Goal: Navigation & Orientation: Find specific page/section

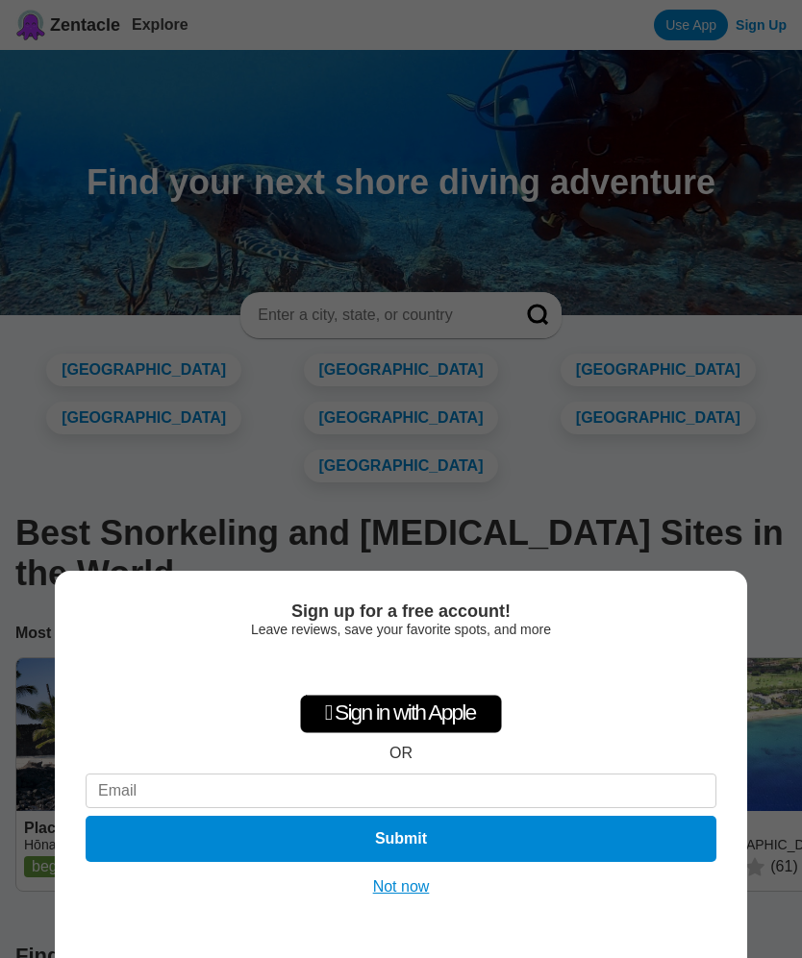
click at [395, 894] on button "Not now" at bounding box center [401, 887] width 68 height 19
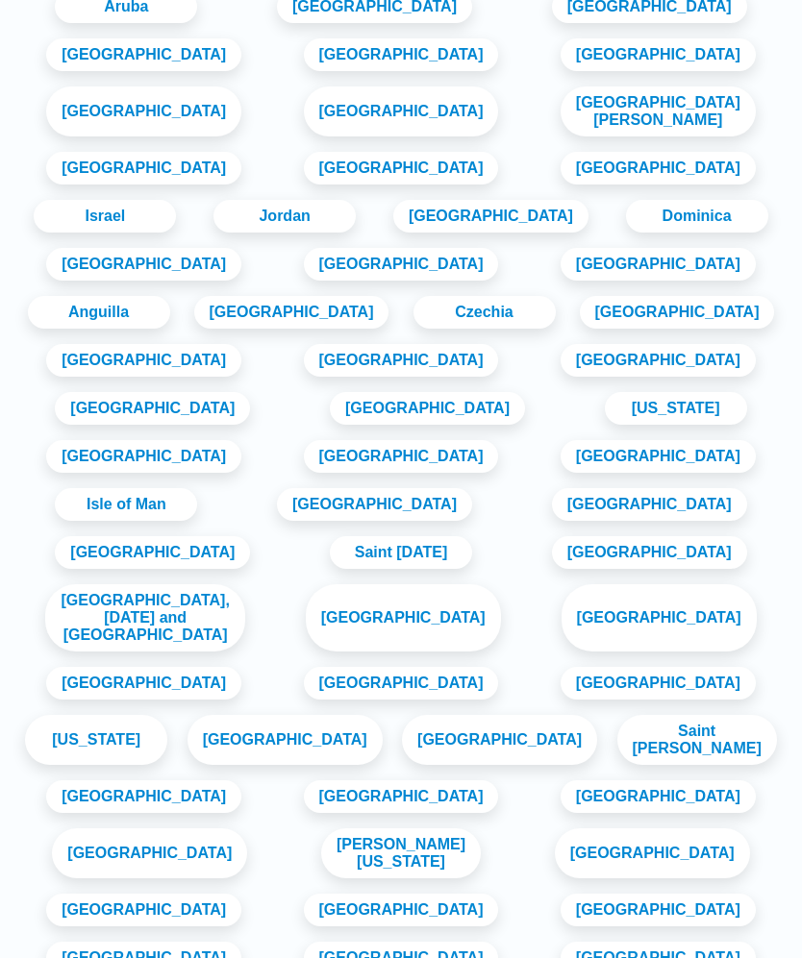
scroll to position [2847, 0]
click at [304, 942] on link "[GEOGRAPHIC_DATA]" at bounding box center [401, 958] width 195 height 33
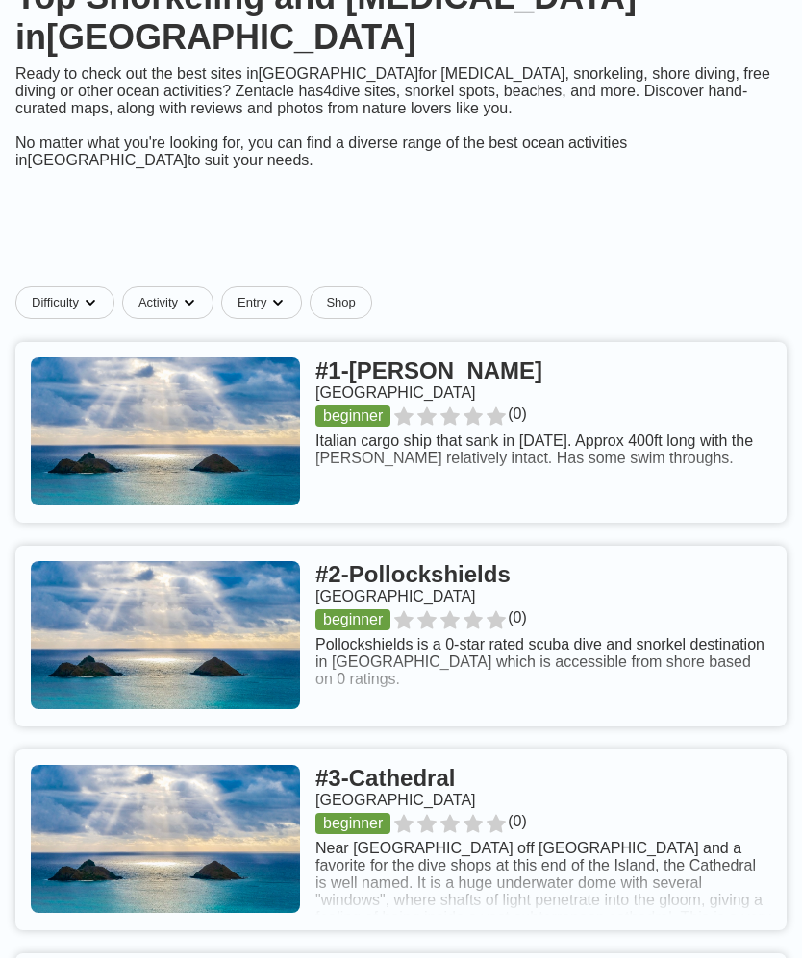
scroll to position [219, 0]
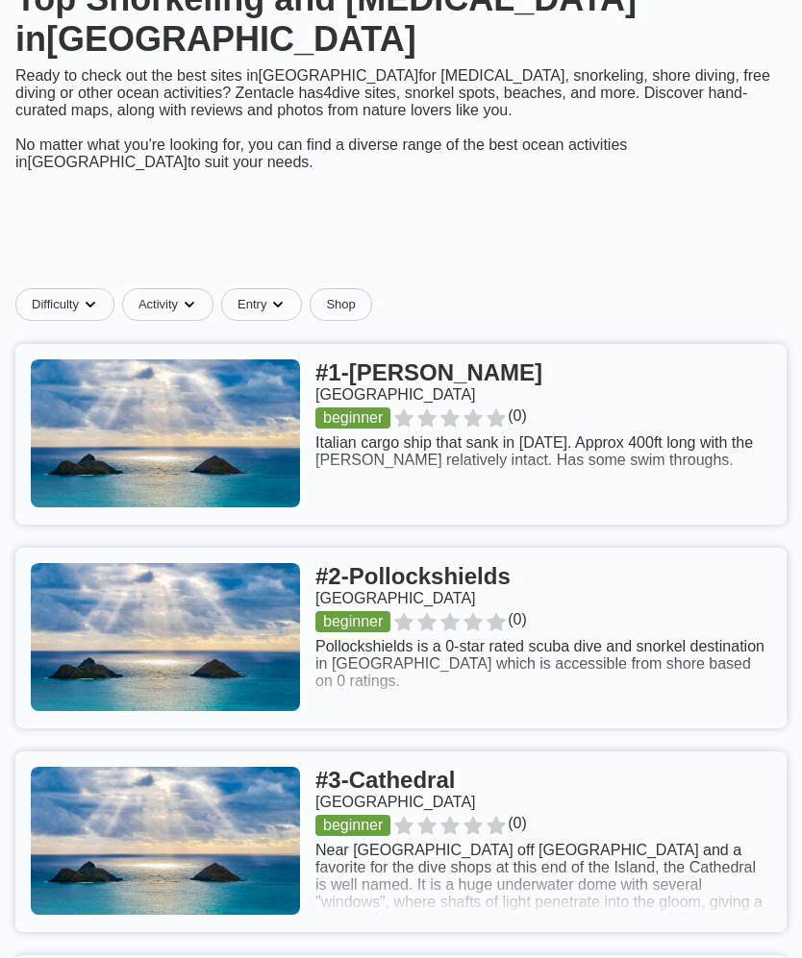
click at [448, 352] on link at bounding box center [400, 434] width 771 height 181
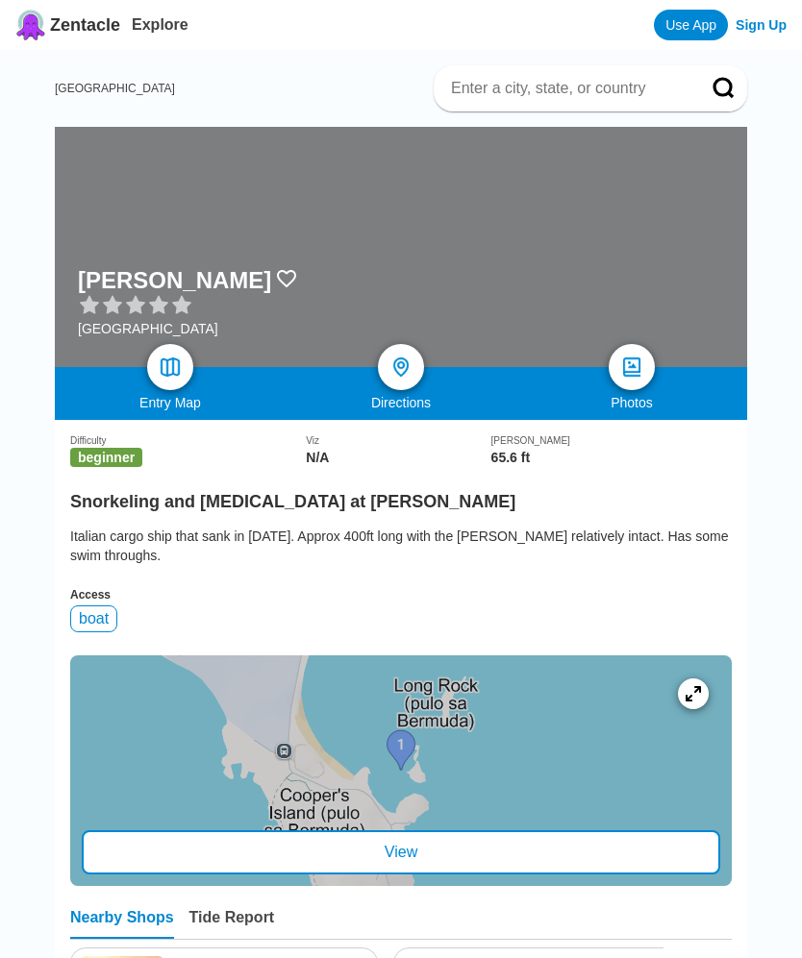
scroll to position [219, 0]
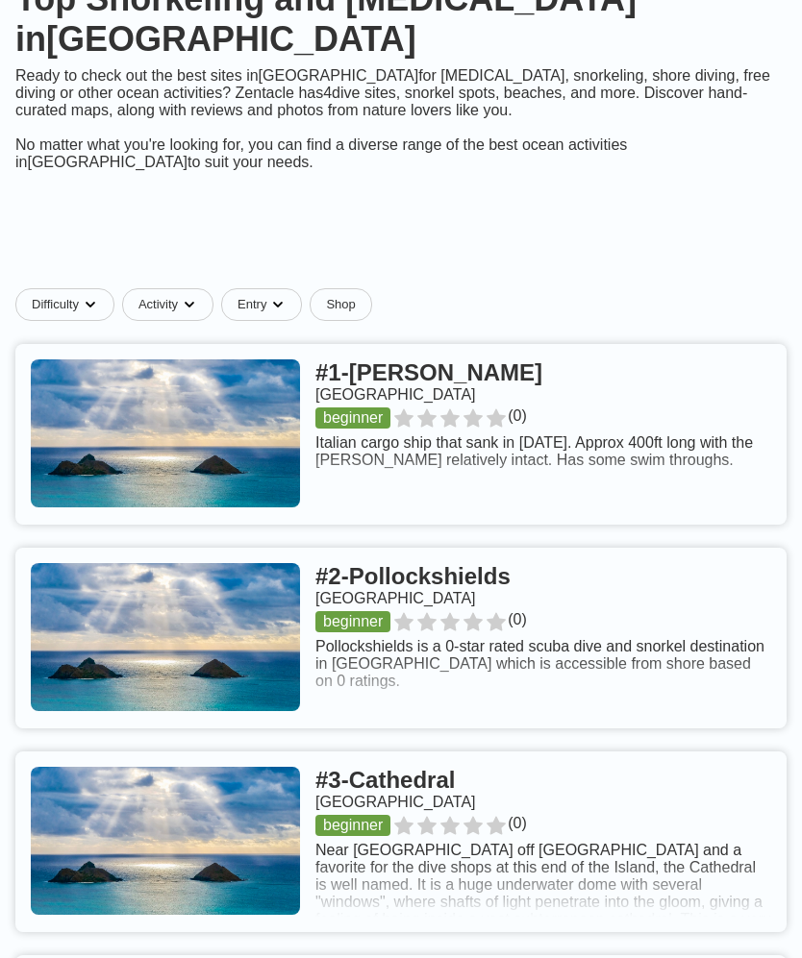
click at [491, 555] on link at bounding box center [400, 638] width 771 height 181
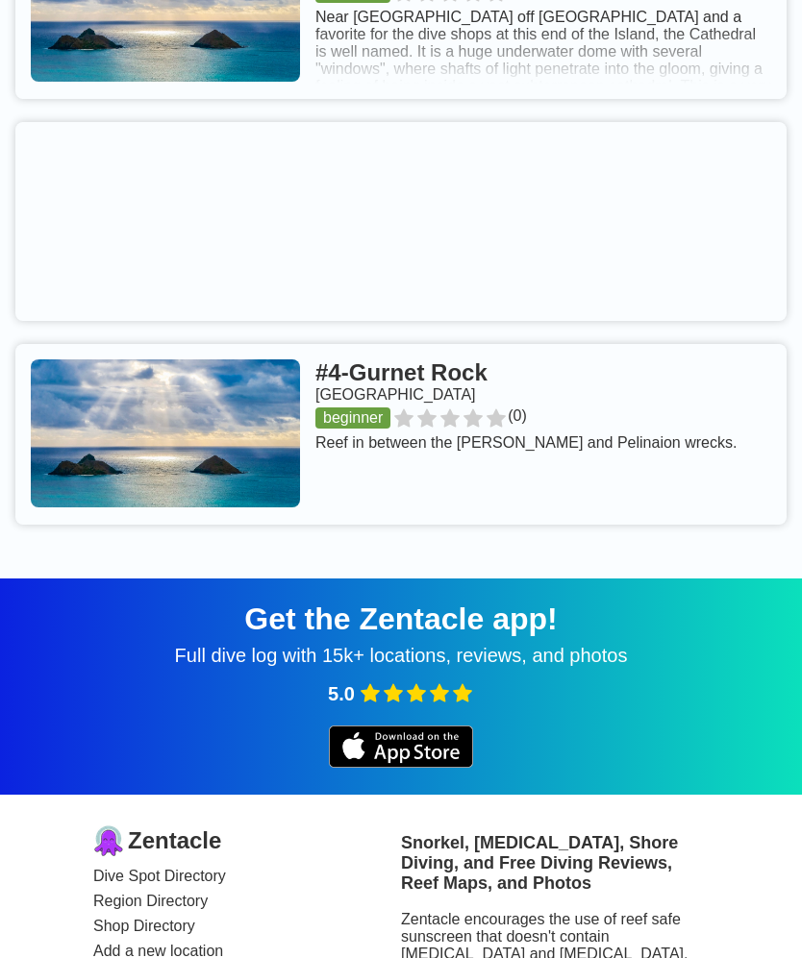
scroll to position [1063, 0]
